Goal: Task Accomplishment & Management: Use online tool/utility

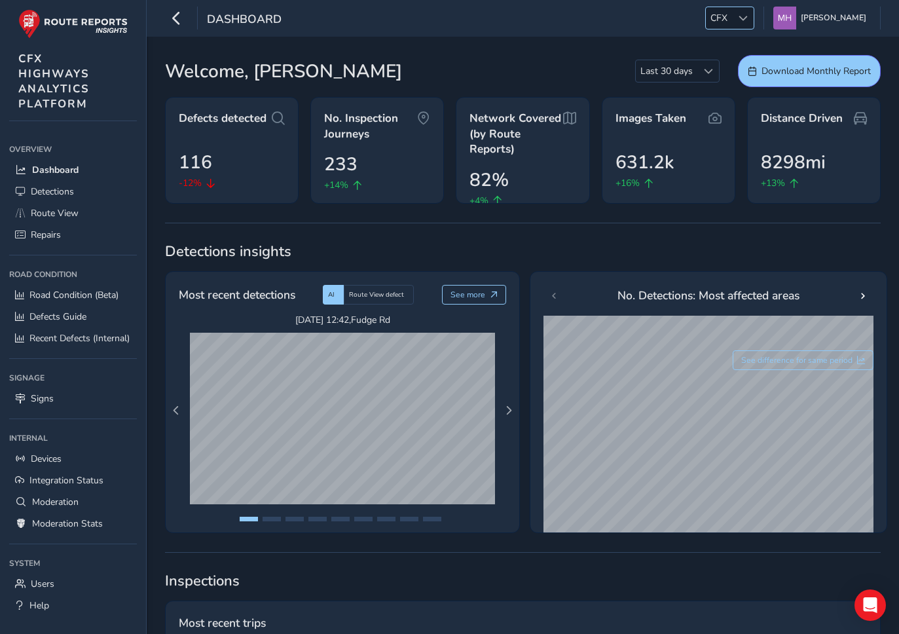
click at [742, 22] on div at bounding box center [743, 18] width 22 height 22
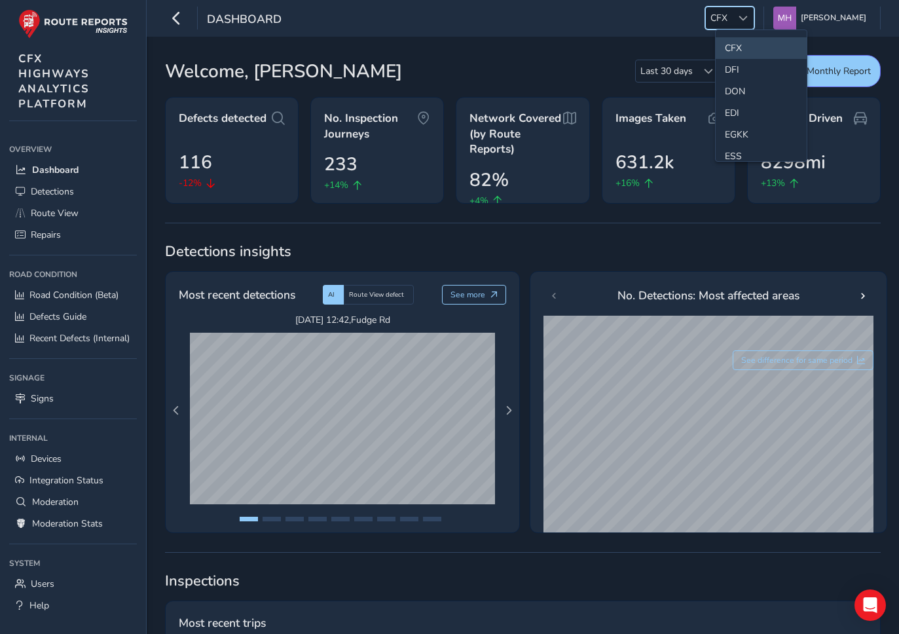
scroll to position [127, 0]
click at [738, 131] on li "ESS" at bounding box center [761, 135] width 91 height 22
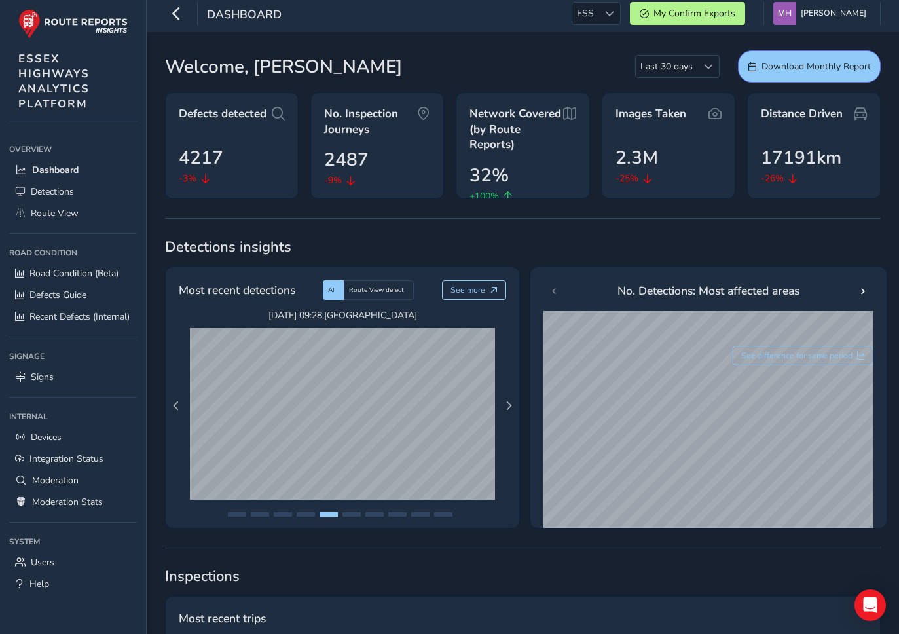
scroll to position [0, 0]
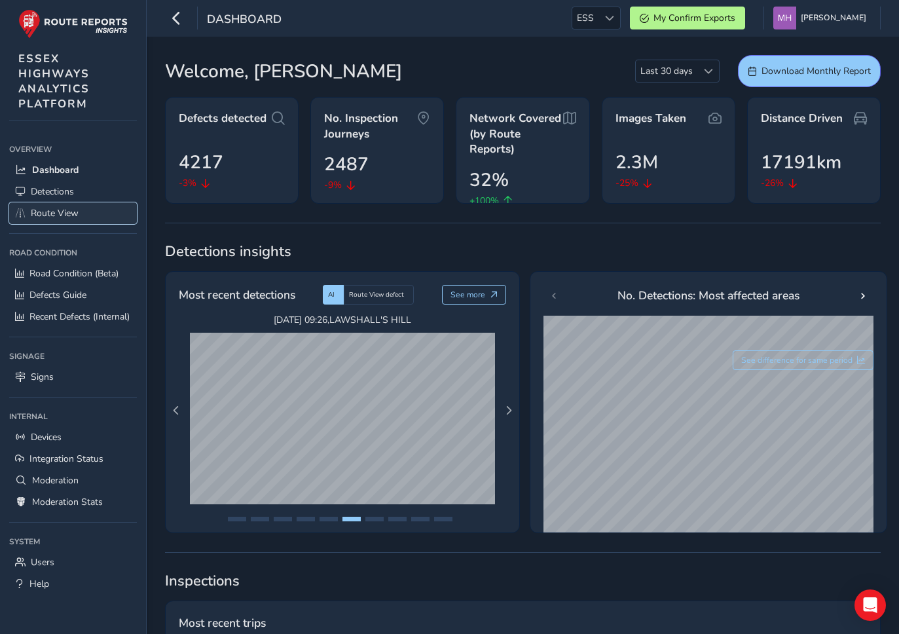
click at [52, 214] on span "Route View" at bounding box center [55, 213] width 48 height 12
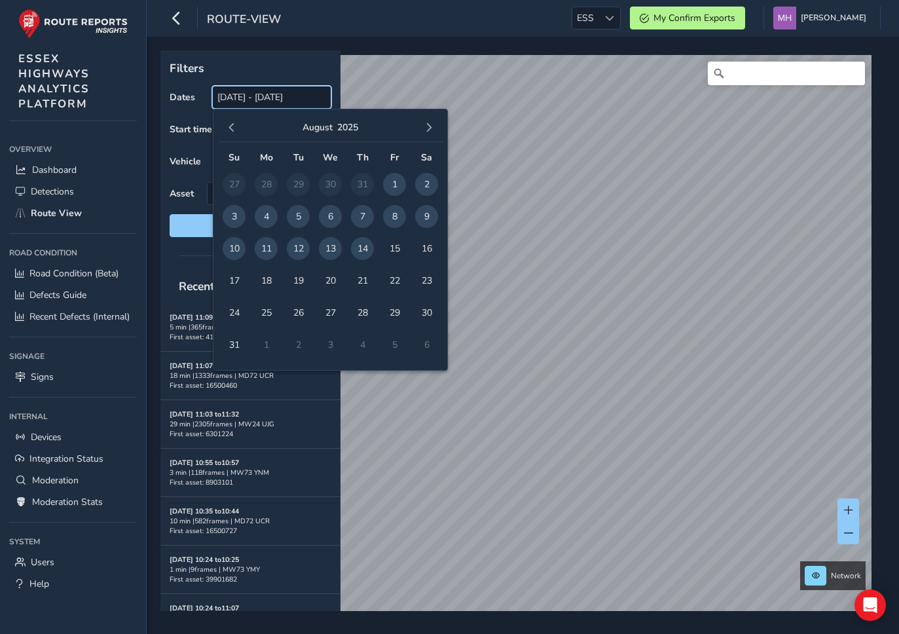
click at [230, 93] on input "[DATE] - [DATE]" at bounding box center [271, 97] width 119 height 23
click at [364, 249] on span "14" at bounding box center [362, 248] width 23 height 23
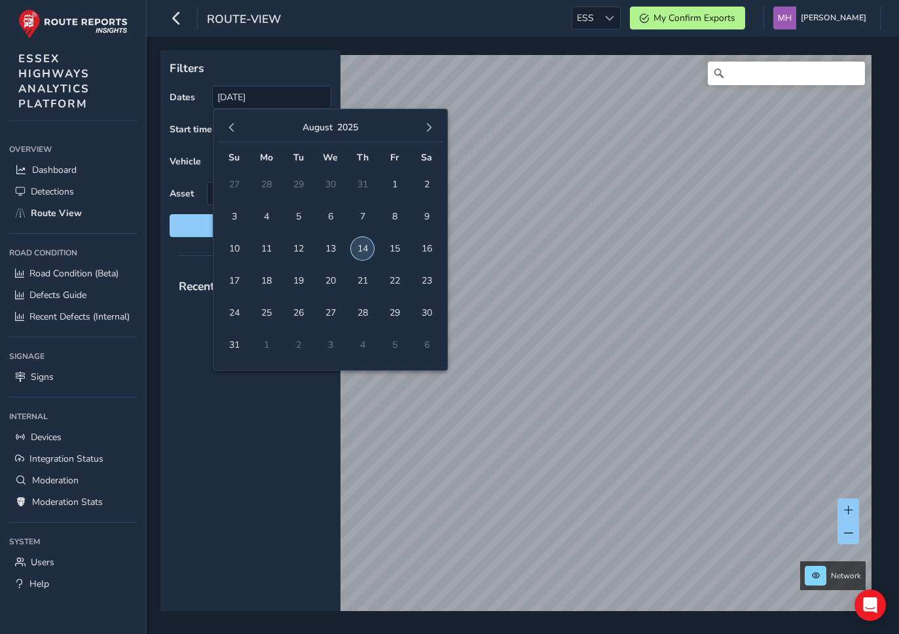
click at [364, 249] on span "14" at bounding box center [362, 248] width 23 height 23
click at [278, 100] on input "[DATE] - [DATE]" at bounding box center [271, 97] width 119 height 23
click at [332, 252] on span "13" at bounding box center [330, 248] width 23 height 23
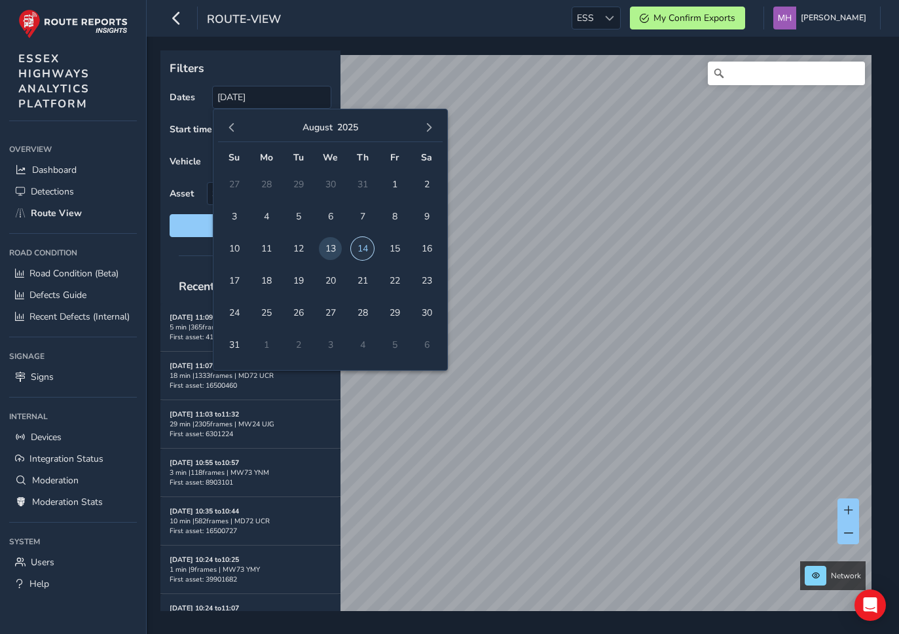
click at [366, 251] on span "14" at bounding box center [362, 248] width 23 height 23
type input "[DATE] - [DATE]"
